Goal: Information Seeking & Learning: Learn about a topic

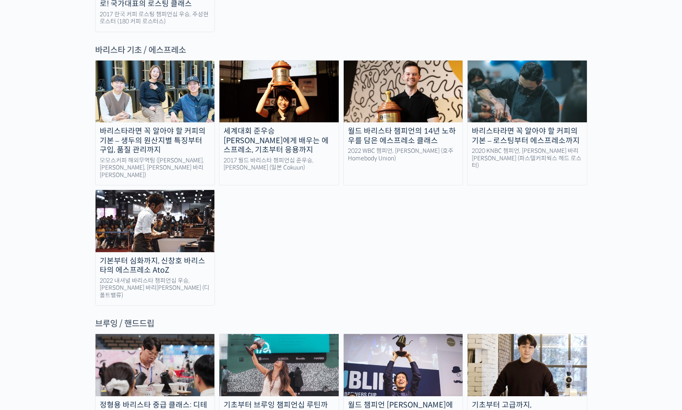
scroll to position [1261, 0]
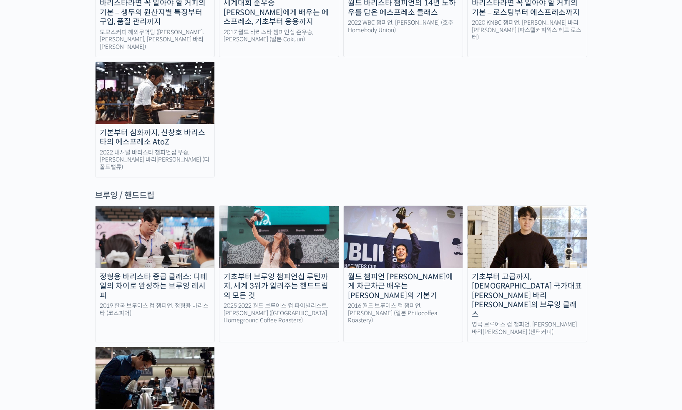
click at [395, 302] on div "2016 월드 브루어스 컵 챔피언, [PERSON_NAME] (일본 Philocoffea Roastery)" at bounding box center [403, 313] width 119 height 22
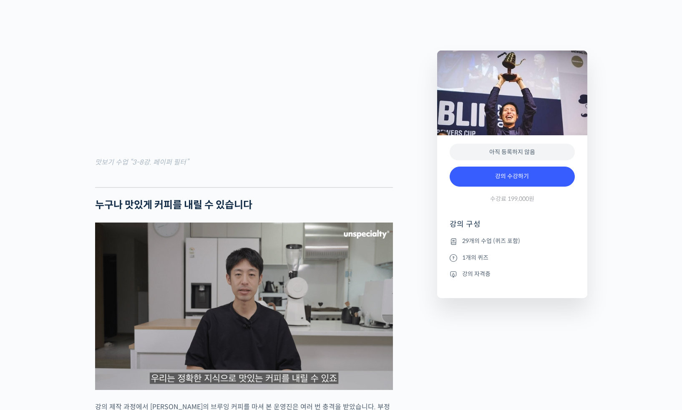
scroll to position [1252, 0]
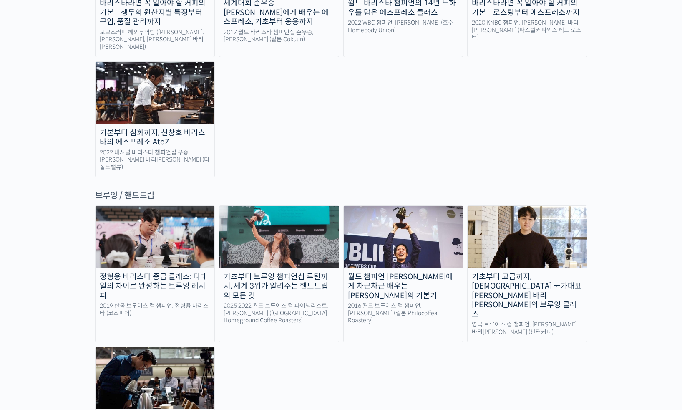
click at [160, 347] on img at bounding box center [155, 378] width 119 height 62
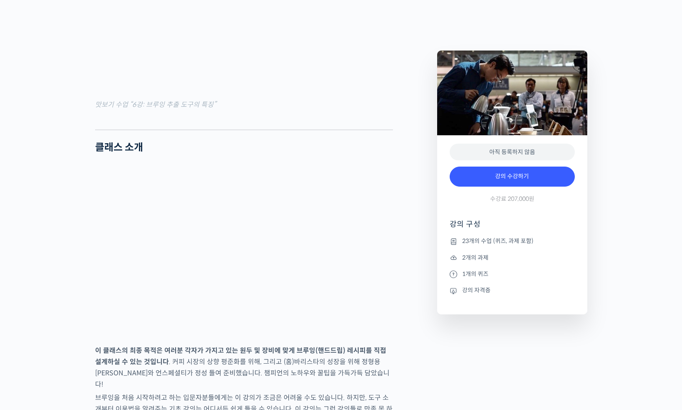
scroll to position [1185, 0]
